Goal: Task Accomplishment & Management: Manage account settings

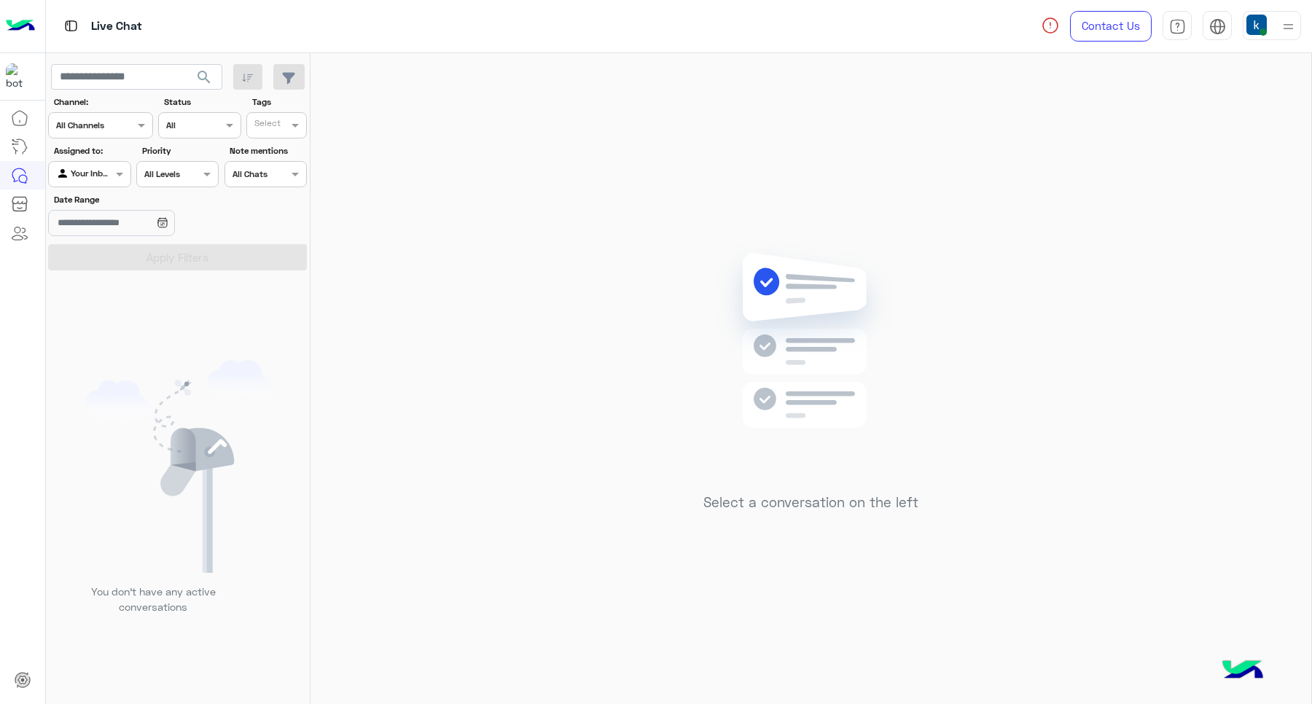
click at [1272, 23] on div at bounding box center [1272, 25] width 58 height 29
click at [1289, 210] on div "Online Break Busy Offline" at bounding box center [1209, 162] width 181 height 128
click at [1275, 219] on label "Offline" at bounding box center [1209, 206] width 159 height 26
click at [1279, 210] on div "Online Break Busy Offline" at bounding box center [1209, 162] width 181 height 128
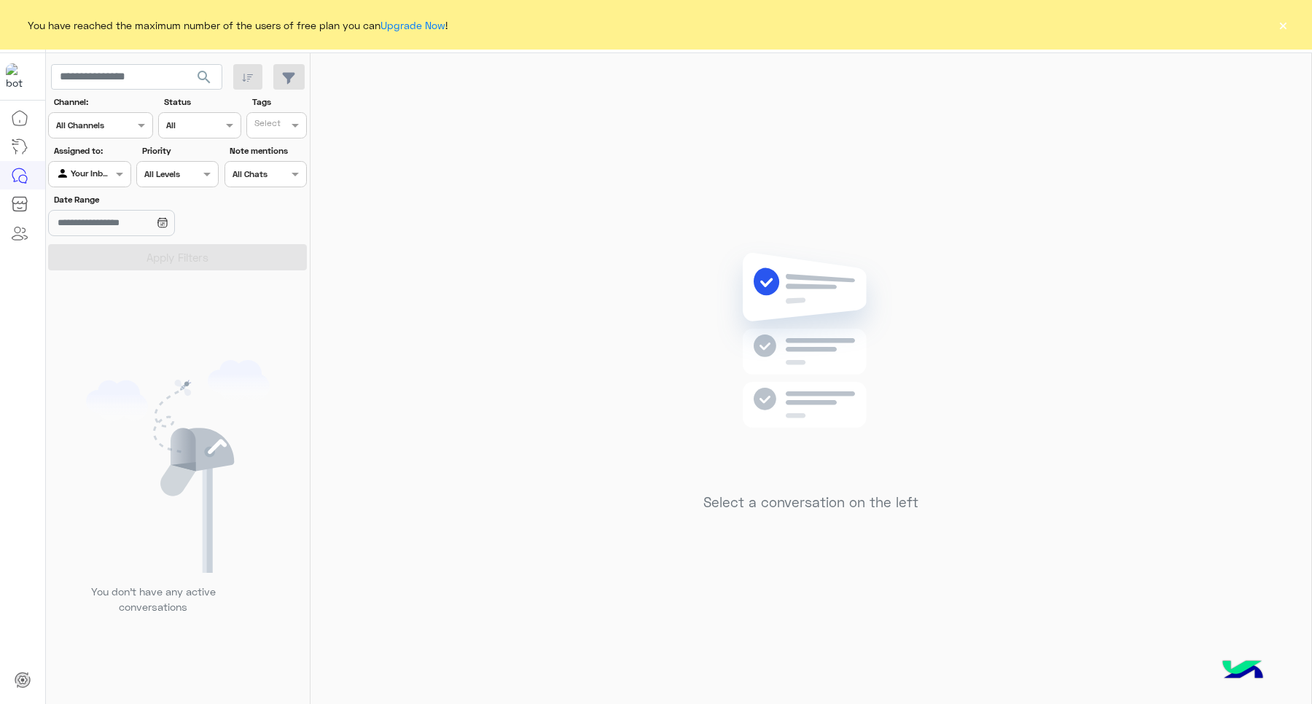
click at [1287, 28] on button "×" at bounding box center [1282, 24] width 15 height 15
